Goal: Feedback & Contribution: Submit feedback/report problem

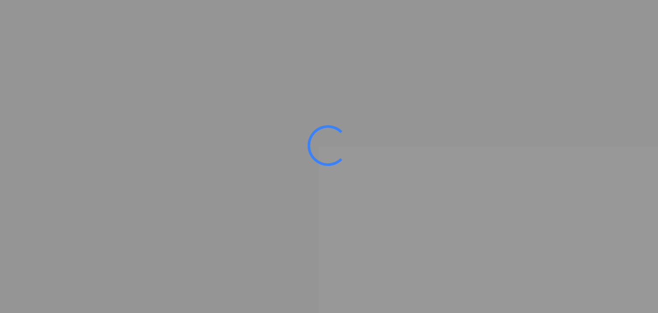
click at [401, 105] on ms-splash-screen at bounding box center [329, 156] width 658 height 313
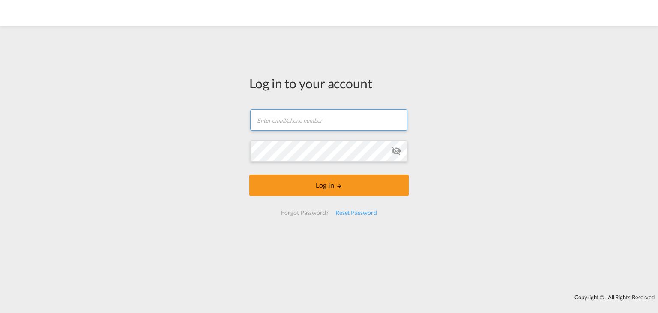
type input "kamil.czerny@ifb-poland.pl"
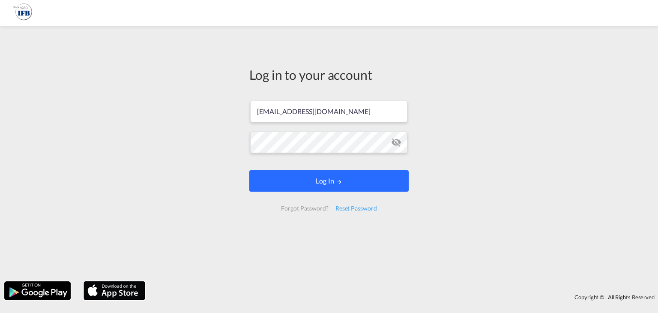
click at [328, 180] on button "Log In" at bounding box center [328, 180] width 159 height 21
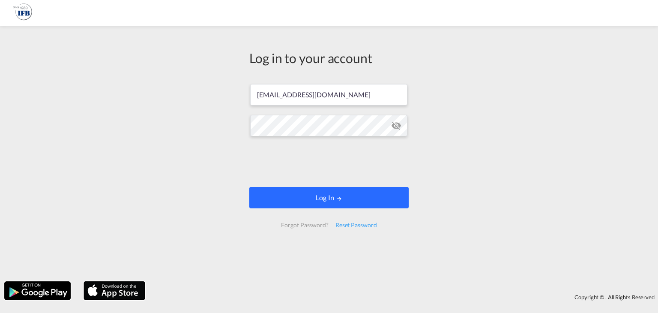
click at [333, 193] on button "Log In" at bounding box center [328, 197] width 159 height 21
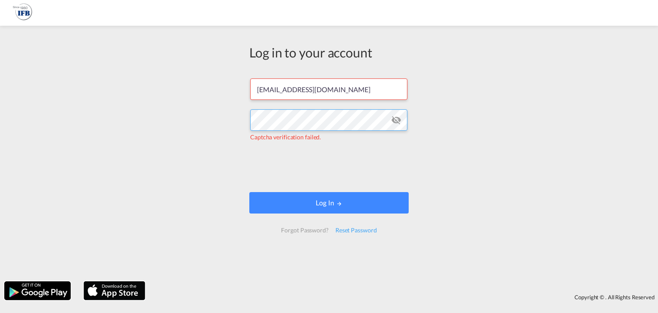
click at [233, 110] on div "Log in to your account kamil.czerny@ifb-poland.pl Captcha verification failed. …" at bounding box center [329, 153] width 658 height 247
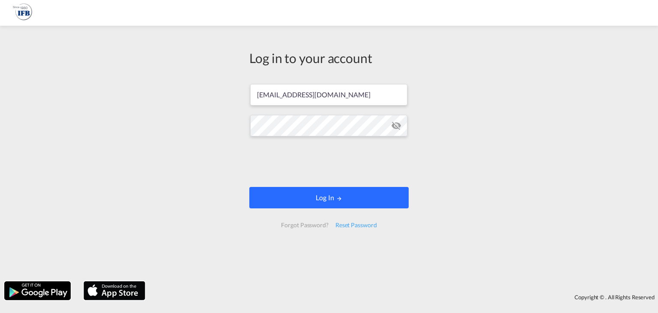
click at [286, 196] on button "Log In" at bounding box center [328, 197] width 159 height 21
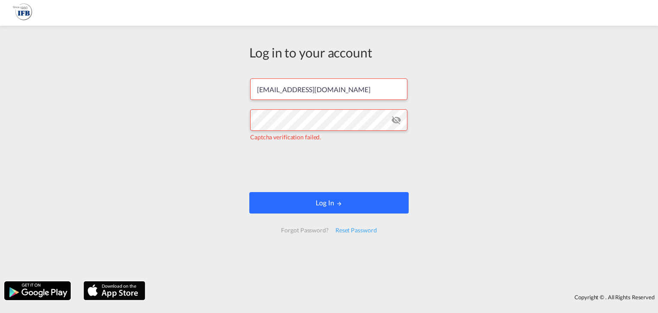
click at [310, 196] on button "Log In" at bounding box center [328, 202] width 159 height 21
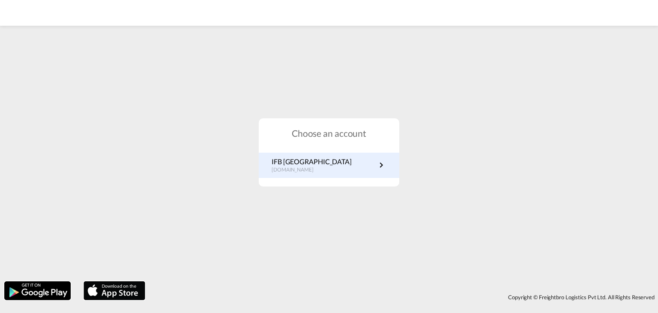
click at [343, 170] on link "IFB Poland pl.portal.ifb.com" at bounding box center [329, 165] width 115 height 17
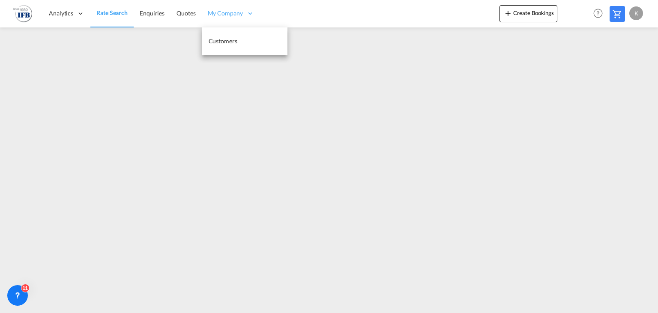
click at [233, 13] on span "My Company" at bounding box center [225, 13] width 35 height 9
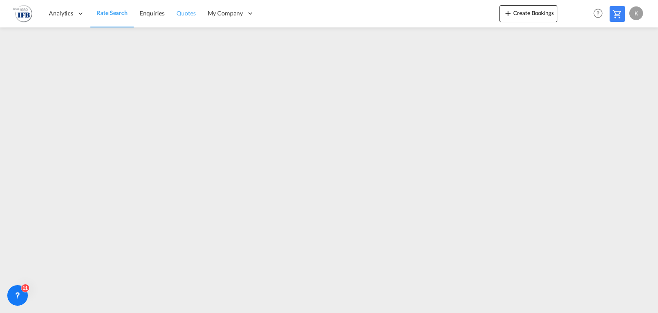
click at [184, 15] on span "Quotes" at bounding box center [186, 12] width 19 height 7
click at [110, 14] on span "Rate Search" at bounding box center [111, 12] width 31 height 7
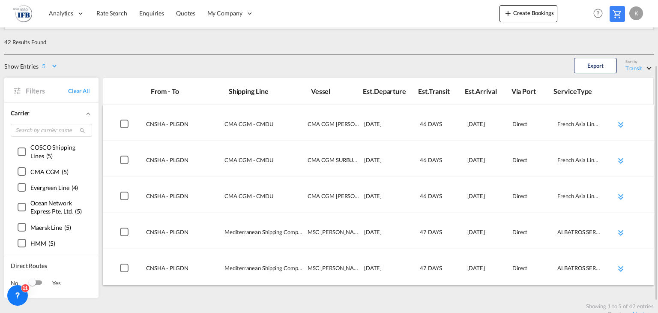
scroll to position [101, 0]
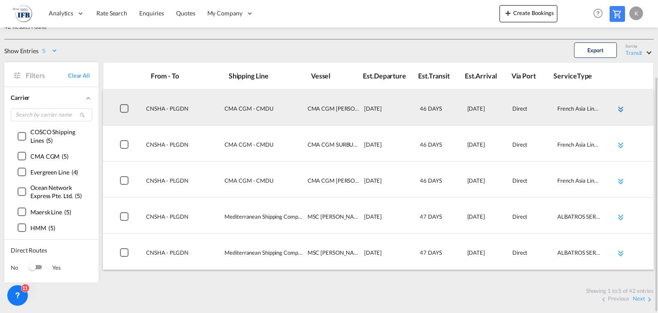
click at [619, 107] on md-icon "icon-chevron-double-down md-link-fg" at bounding box center [621, 109] width 10 height 10
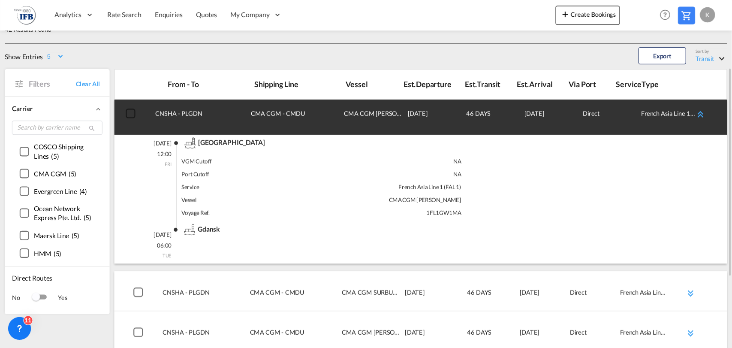
scroll to position [0, 0]
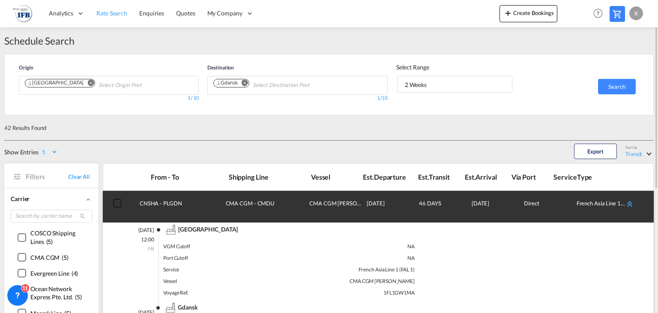
click at [120, 14] on span "Rate Search" at bounding box center [111, 12] width 31 height 7
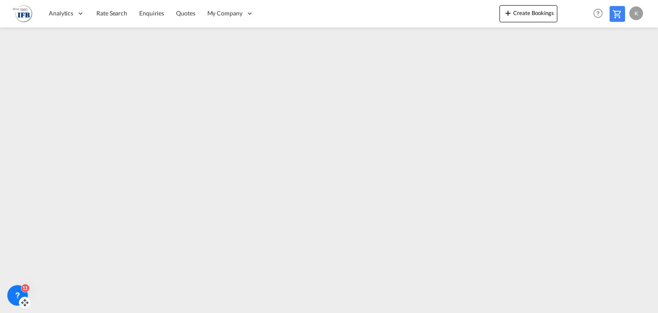
click at [17, 291] on icon at bounding box center [17, 295] width 9 height 9
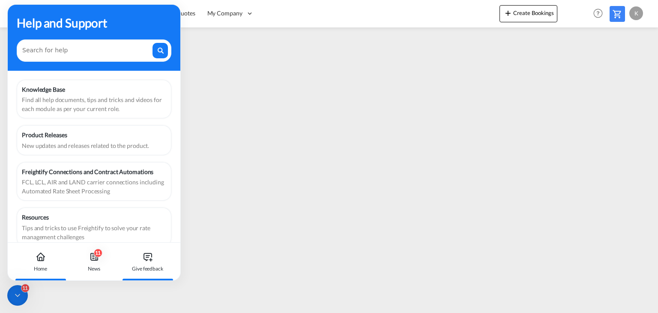
click at [144, 263] on div "Give feedback" at bounding box center [148, 262] width 48 height 38
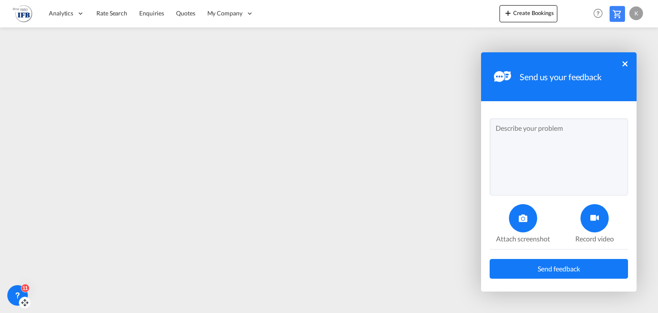
click at [537, 60] on div "Send us your feedback ×" at bounding box center [559, 76] width 156 height 49
click at [520, 218] on icon at bounding box center [523, 218] width 9 height 9
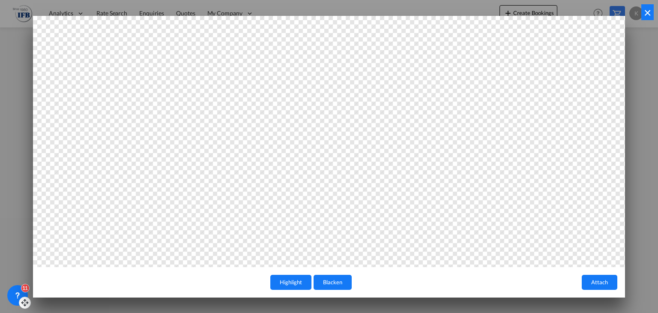
drag, startPoint x: 235, startPoint y: 182, endPoint x: 247, endPoint y: 215, distance: 34.7
click at [247, 215] on div at bounding box center [329, 141] width 592 height 251
click at [12, 234] on div "Highlight Blacken Attach ×" at bounding box center [329, 156] width 658 height 313
click at [295, 285] on button "Highlight" at bounding box center [290, 282] width 41 height 15
click at [333, 280] on button "Blacken" at bounding box center [333, 282] width 38 height 15
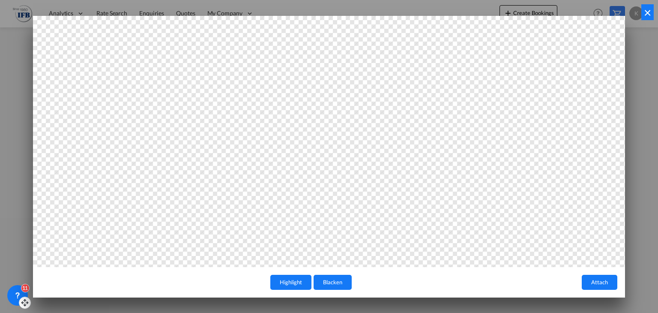
click at [598, 283] on button "Attach" at bounding box center [600, 282] width 36 height 15
click at [620, 55] on div at bounding box center [329, 141] width 592 height 251
click at [645, 50] on div "Highlight Blacken Attach ×" at bounding box center [329, 156] width 658 height 313
click at [602, 280] on button "Attach" at bounding box center [600, 282] width 36 height 15
click at [648, 11] on button "×" at bounding box center [648, 12] width 12 height 16
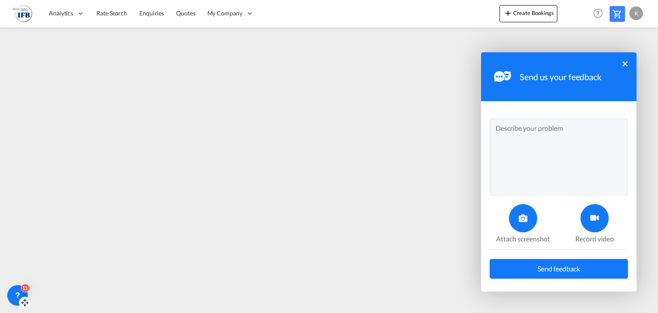
click at [529, 132] on textarea at bounding box center [559, 156] width 138 height 77
click at [523, 220] on icon at bounding box center [523, 218] width 9 height 9
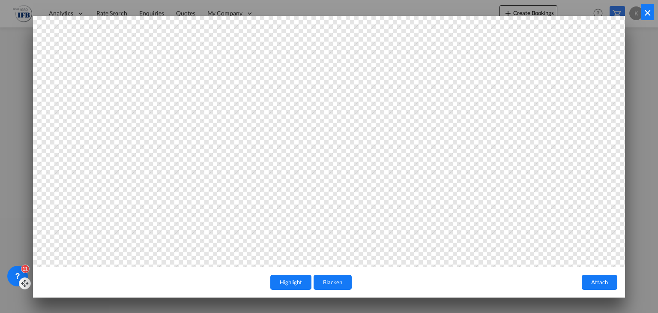
click at [297, 282] on button "Highlight" at bounding box center [290, 282] width 41 height 15
click at [591, 281] on button "Attach" at bounding box center [600, 282] width 36 height 15
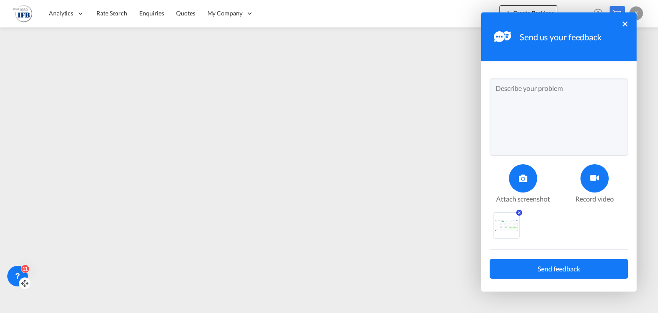
click at [521, 113] on textarea at bounding box center [559, 116] width 138 height 77
click at [511, 91] on textarea "First name should be Last Name" at bounding box center [559, 116] width 138 height 77
click at [497, 89] on textarea "First Name should be Last Name" at bounding box center [559, 116] width 138 height 77
click at [532, 88] on textarea ""First Name should be Last Name" at bounding box center [559, 116] width 138 height 77
click at [566, 88] on textarea ""First Name" should be Last Name" at bounding box center [559, 116] width 138 height 77
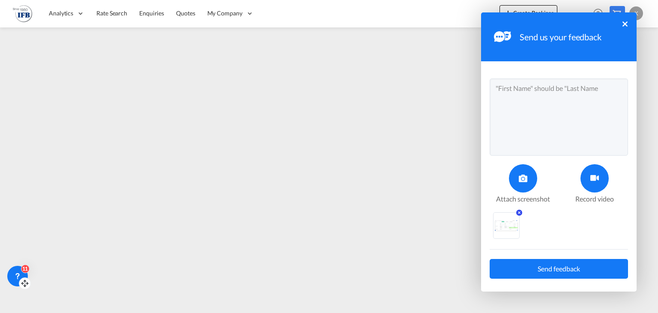
click at [599, 90] on textarea ""First Name" should be "Last Name" at bounding box center [559, 116] width 138 height 77
click at [555, 108] on textarea ""First Name" should be "Last Name"" at bounding box center [559, 116] width 138 height 77
click at [510, 223] on img at bounding box center [507, 225] width 26 height 11
click at [611, 91] on textarea ""First Name" should be "Last Name"" at bounding box center [559, 116] width 138 height 77
type textarea ""First Name" should be "Last Name" "Enter Contact" should be "Enter Contact pho…"
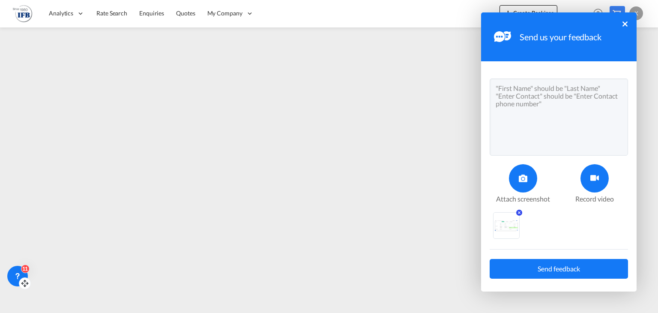
click at [564, 268] on span "Send feedback" at bounding box center [559, 268] width 42 height 7
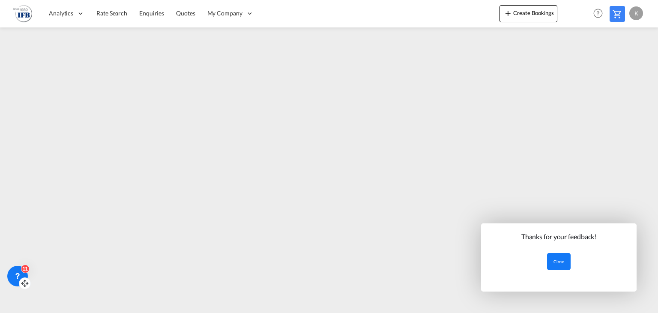
click at [562, 263] on button "Close" at bounding box center [559, 261] width 24 height 17
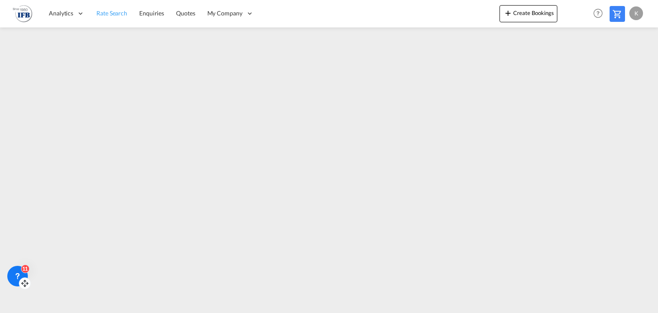
click at [113, 15] on span "Rate Search" at bounding box center [111, 12] width 31 height 7
click at [21, 275] on icon at bounding box center [17, 276] width 9 height 9
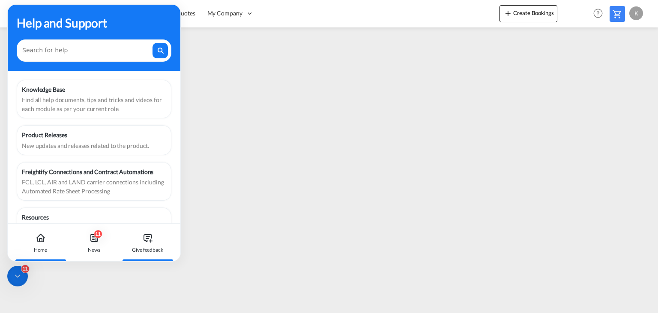
click at [142, 243] on div "Give feedback" at bounding box center [148, 243] width 48 height 38
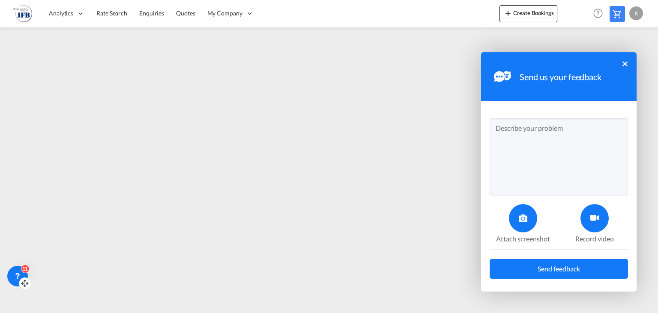
click at [516, 218] on div at bounding box center [523, 218] width 28 height 28
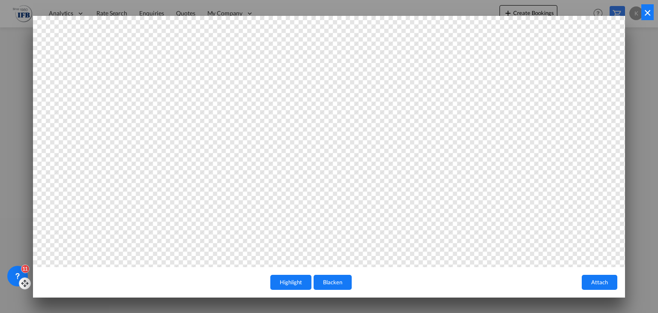
click at [295, 280] on button "Highlight" at bounding box center [290, 282] width 41 height 15
click at [595, 282] on button "Attach" at bounding box center [600, 282] width 36 height 15
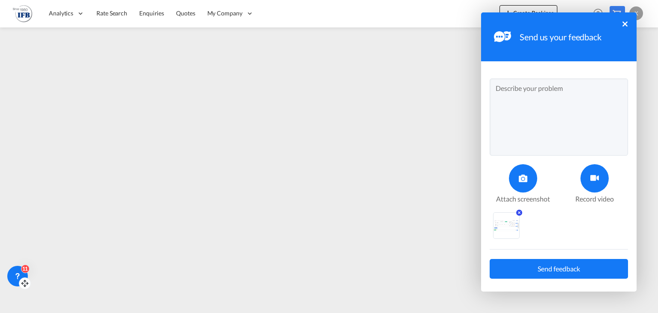
click at [546, 110] on textarea at bounding box center [559, 116] width 138 height 77
click at [614, 86] on textarea "the help button obscures the back buttion" at bounding box center [559, 116] width 138 height 77
type textarea "the help button obscures the back button"
click at [562, 270] on span "Send feedback" at bounding box center [559, 268] width 42 height 7
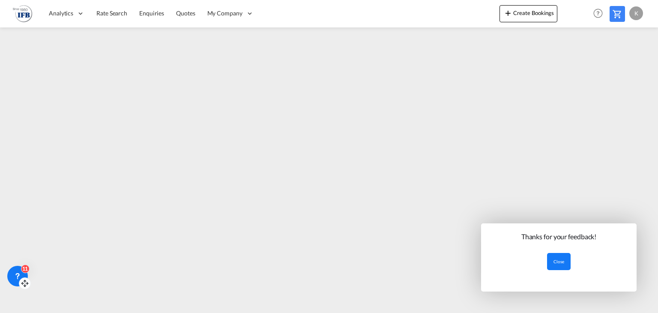
click at [558, 260] on button "Close" at bounding box center [559, 261] width 24 height 17
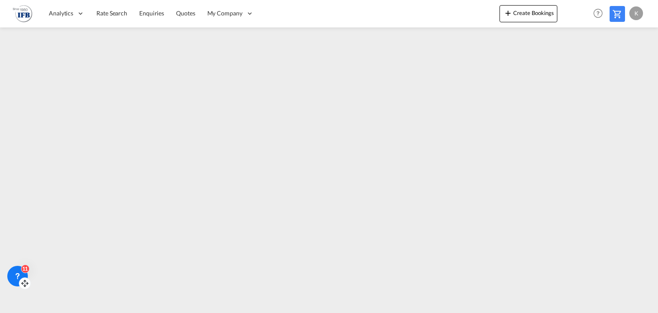
click at [7, 279] on div "11" at bounding box center [17, 276] width 21 height 21
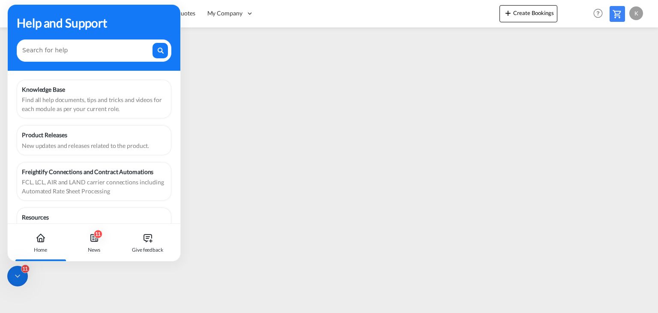
click at [46, 252] on div "Home" at bounding box center [41, 250] width 14 height 8
click at [35, 243] on div "Home" at bounding box center [41, 243] width 48 height 38
drag, startPoint x: 138, startPoint y: 15, endPoint x: 166, endPoint y: 30, distance: 31.4
click at [166, 30] on div "Help and Support" at bounding box center [94, 23] width 155 height 18
drag, startPoint x: 142, startPoint y: 14, endPoint x: 160, endPoint y: 71, distance: 59.7
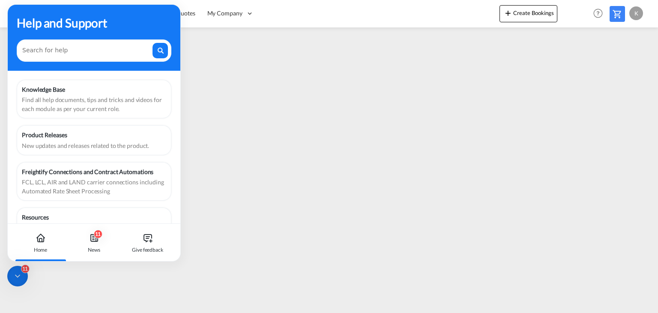
click at [160, 71] on div "Help and Support Knowledge Base Find all help documents, tips and tricks and vi…" at bounding box center [94, 114] width 173 height 219
click at [141, 255] on div "Give feedback" at bounding box center [148, 243] width 48 height 38
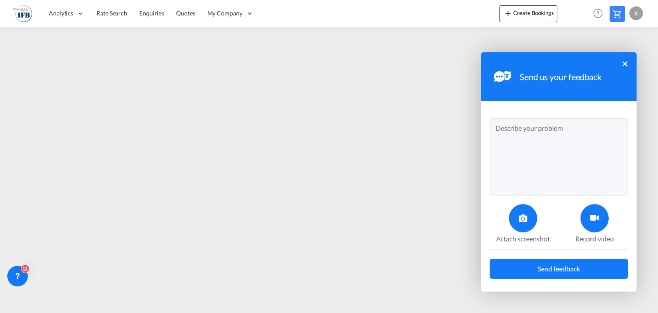
click at [622, 64] on div "Send us your feedback ×" at bounding box center [559, 76] width 156 height 49
click at [624, 63] on button "×" at bounding box center [625, 63] width 5 height 5
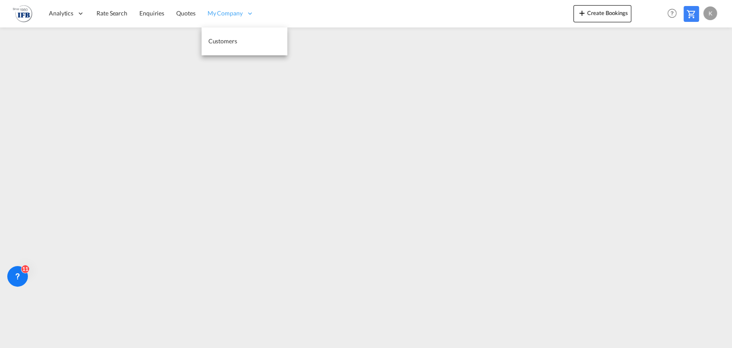
click at [217, 15] on span "My Company" at bounding box center [224, 13] width 35 height 9
click at [213, 39] on span "Customers" at bounding box center [222, 40] width 29 height 7
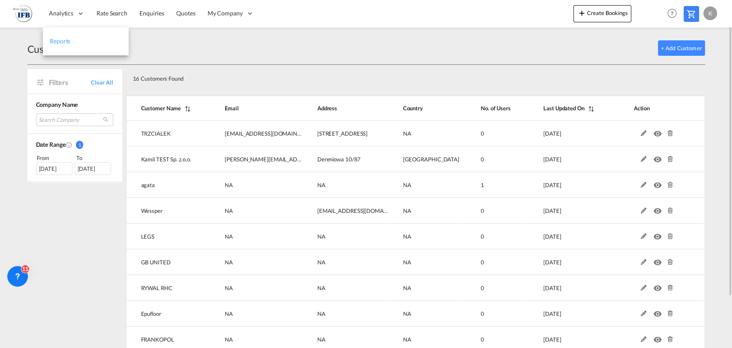
click at [54, 42] on span "Reports" at bounding box center [60, 40] width 21 height 7
